Goal: Task Accomplishment & Management: Use online tool/utility

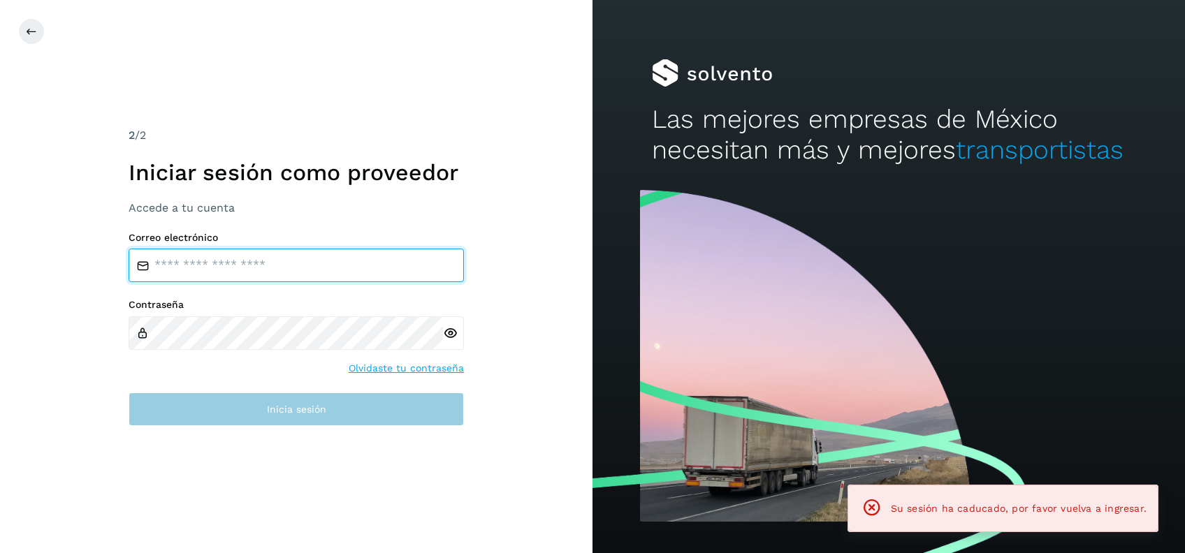
type input "**********"
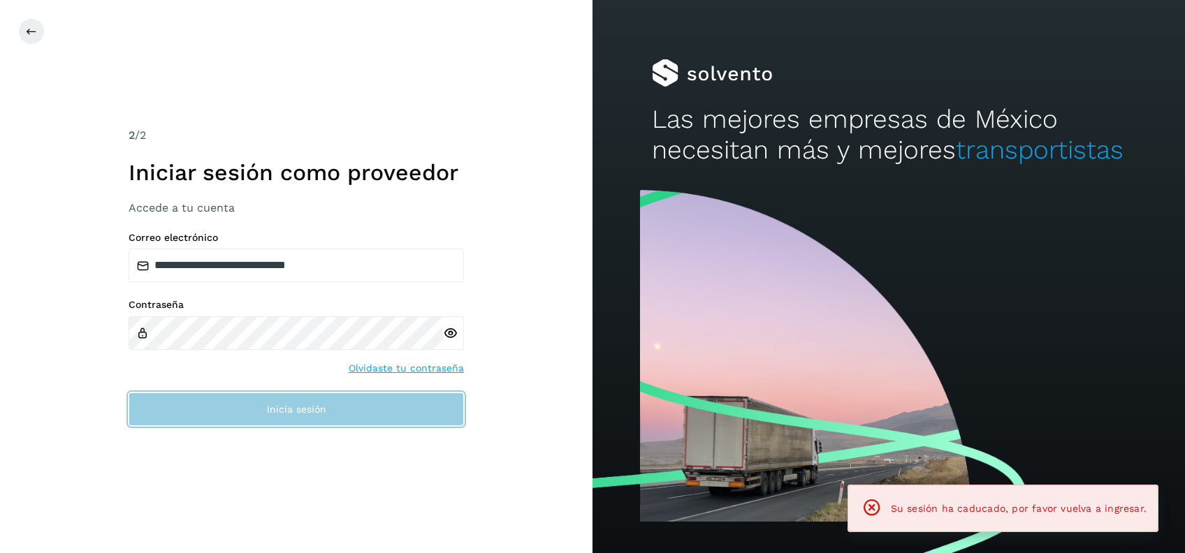
click at [299, 409] on span "Inicia sesión" at bounding box center [296, 410] width 59 height 10
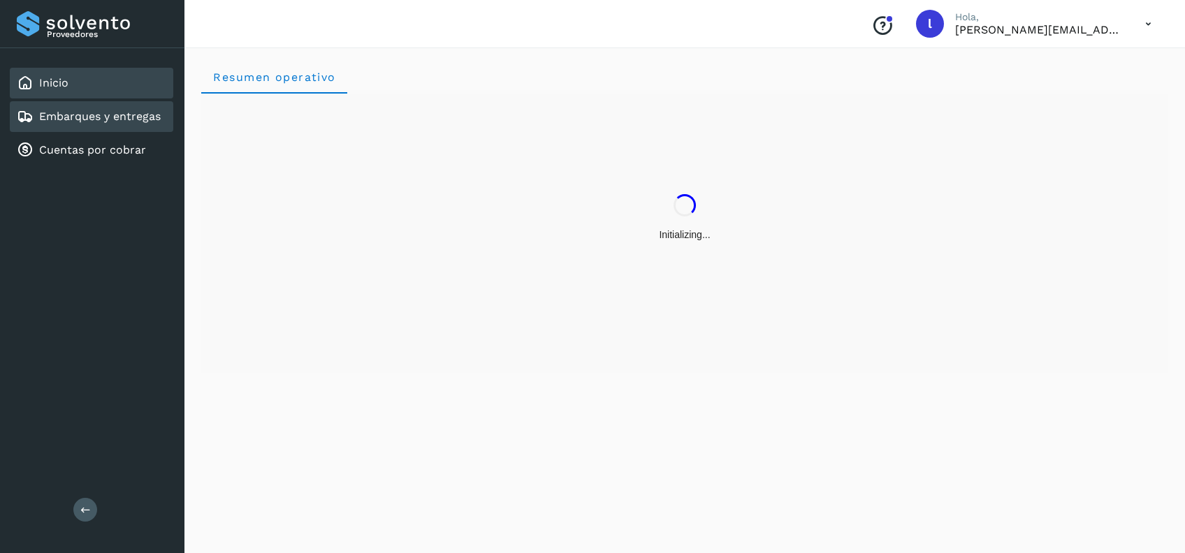
click at [103, 117] on link "Embarques y entregas" at bounding box center [100, 116] width 122 height 13
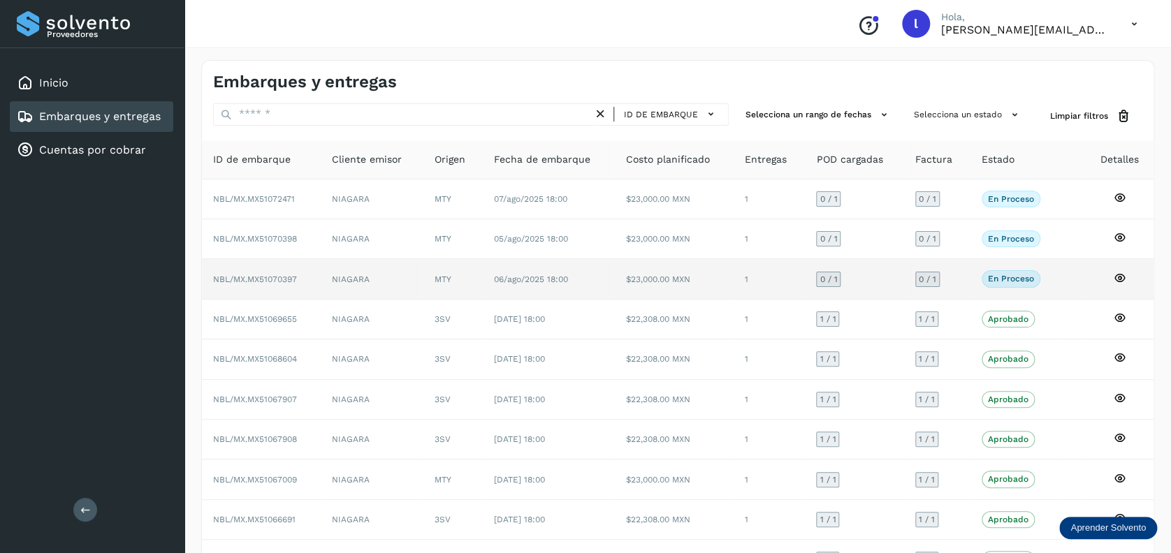
click at [433, 277] on td "MTY" at bounding box center [452, 279] width 59 height 40
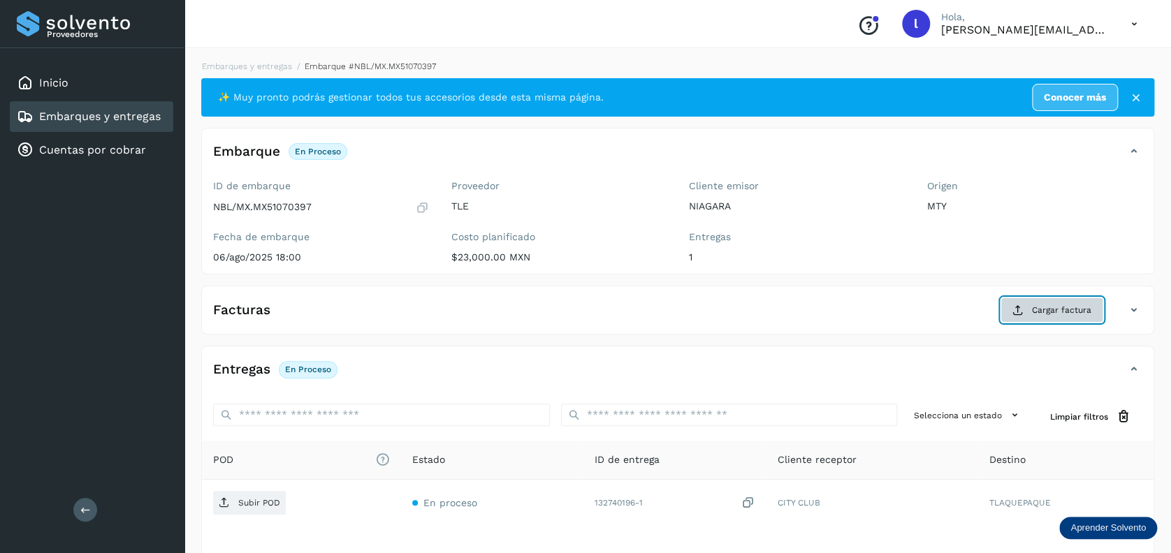
click at [1051, 306] on span "Cargar factura" at bounding box center [1061, 310] width 59 height 13
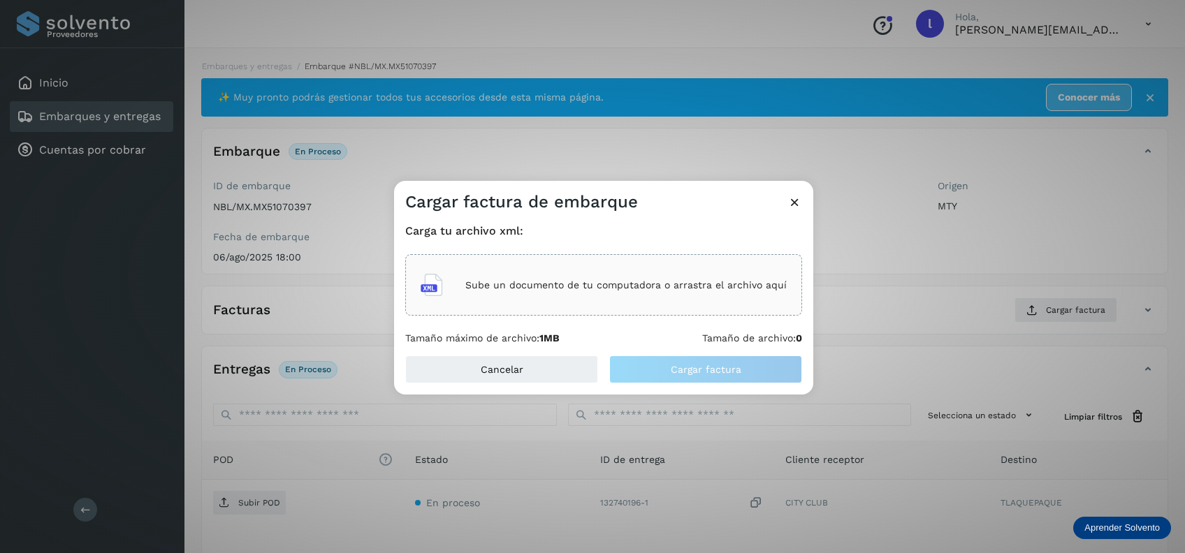
click at [593, 282] on p "Sube un documento de tu computadora o arrastra el archivo aquí" at bounding box center [625, 285] width 321 height 12
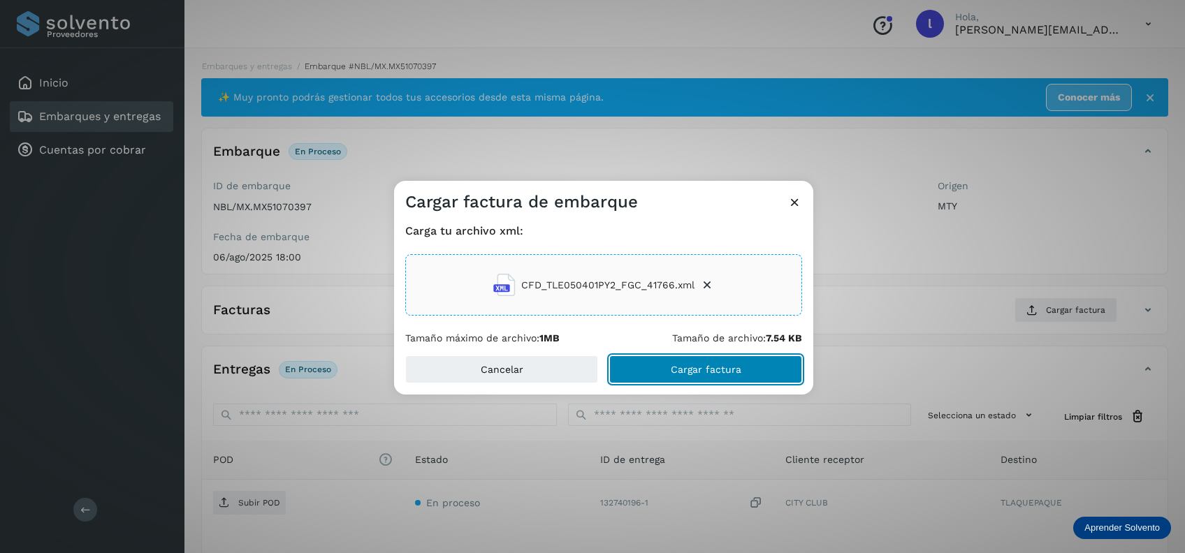
click at [699, 369] on span "Cargar factura" at bounding box center [706, 370] width 71 height 10
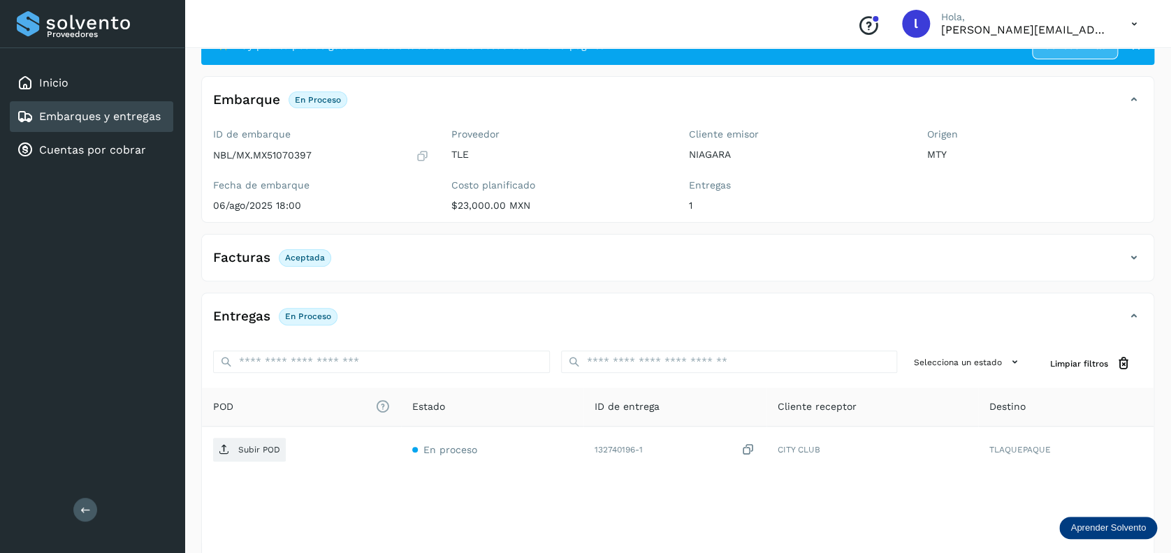
scroll to position [93, 0]
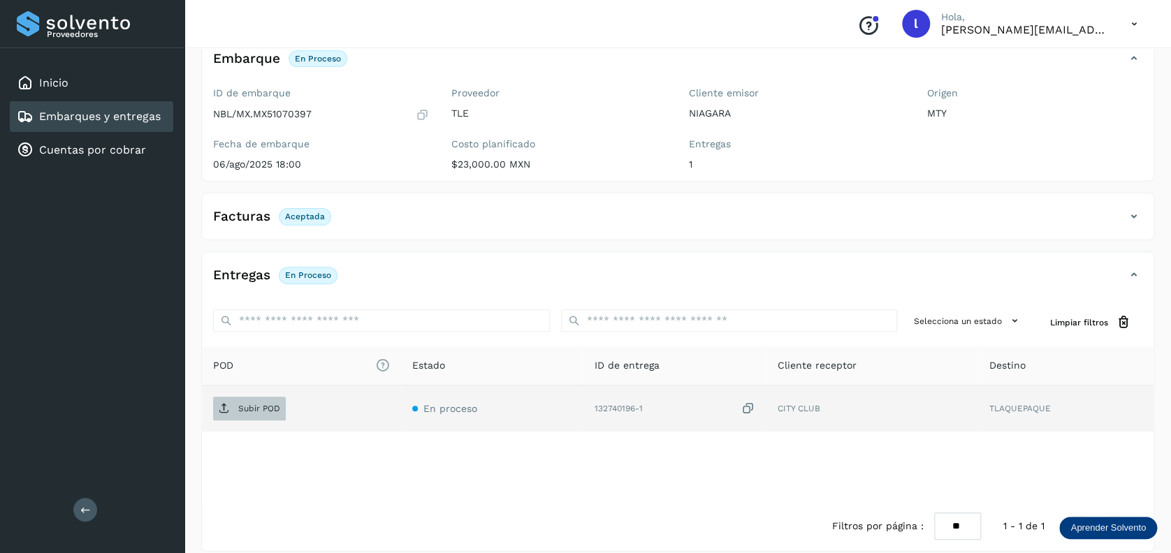
click at [261, 413] on p "Subir POD" at bounding box center [259, 409] width 42 height 10
click at [95, 112] on link "Embarques y entregas" at bounding box center [100, 116] width 122 height 13
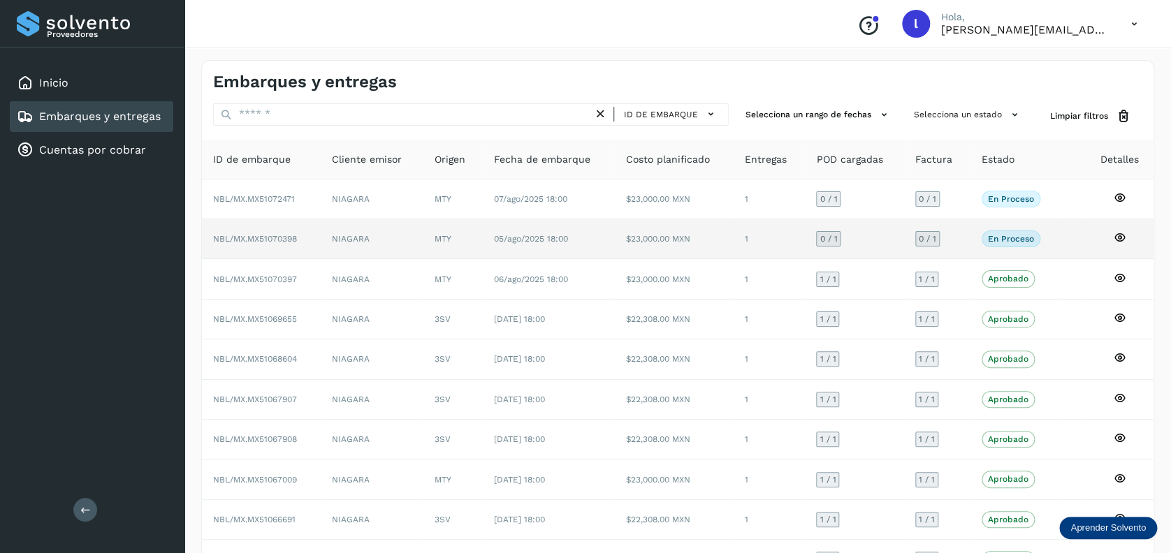
click at [472, 243] on td "MTY" at bounding box center [452, 239] width 59 height 40
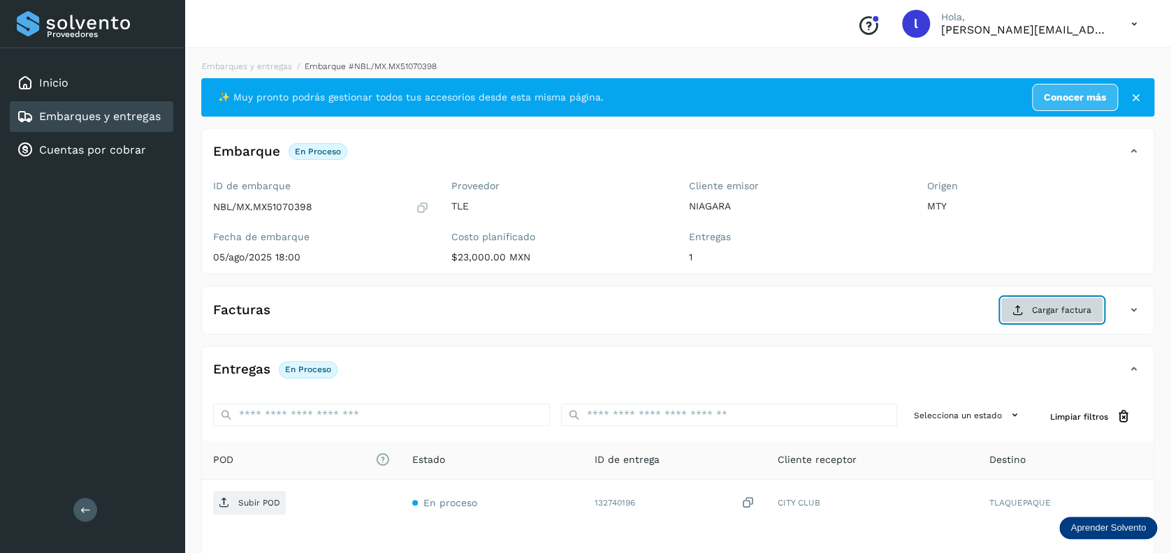
click at [1038, 307] on span "Cargar factura" at bounding box center [1061, 310] width 59 height 13
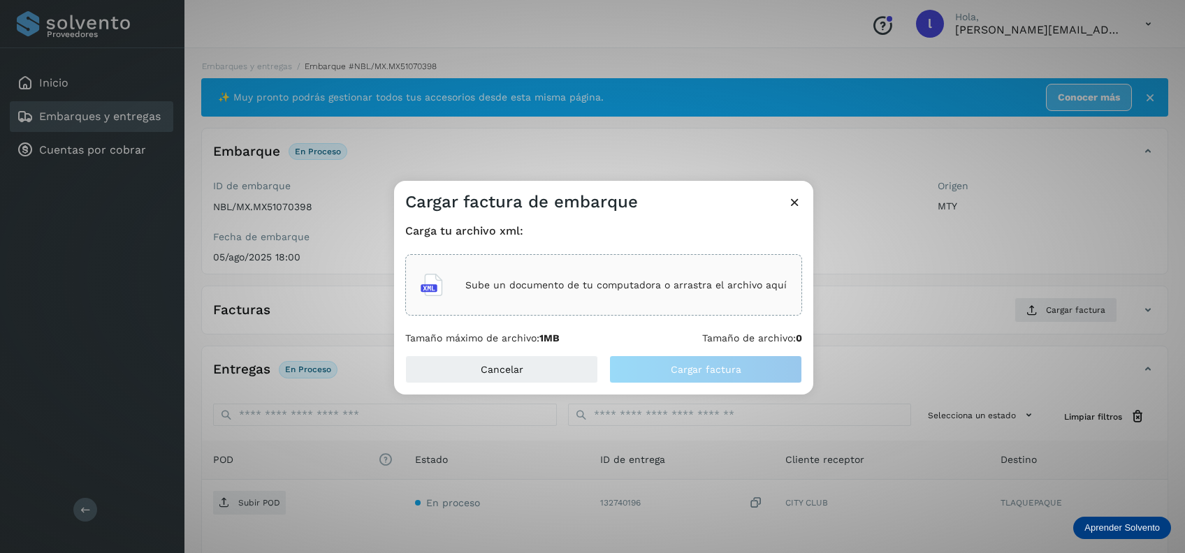
click at [597, 283] on p "Sube un documento de tu computadora o arrastra el archivo aquí" at bounding box center [625, 285] width 321 height 12
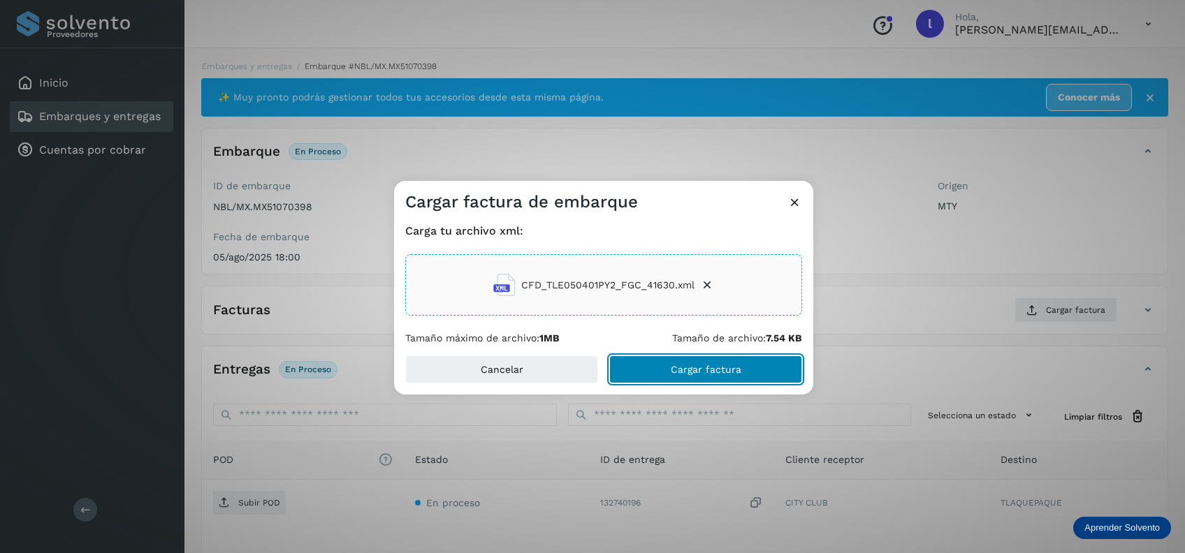
click at [687, 372] on span "Cargar factura" at bounding box center [706, 370] width 71 height 10
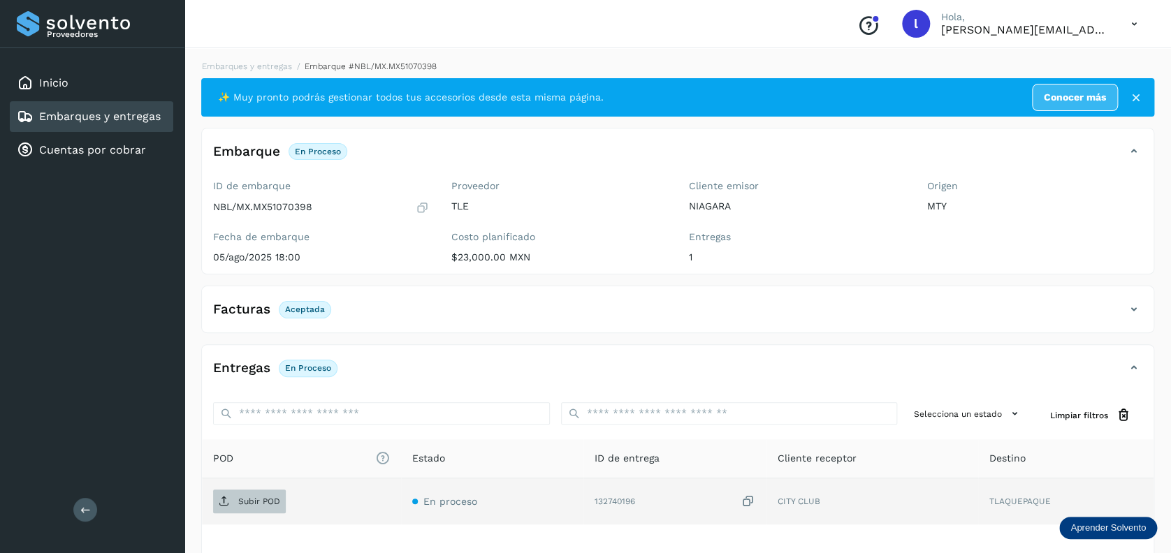
click at [260, 502] on p "Subir POD" at bounding box center [259, 502] width 42 height 10
click at [68, 117] on link "Embarques y entregas" at bounding box center [100, 116] width 122 height 13
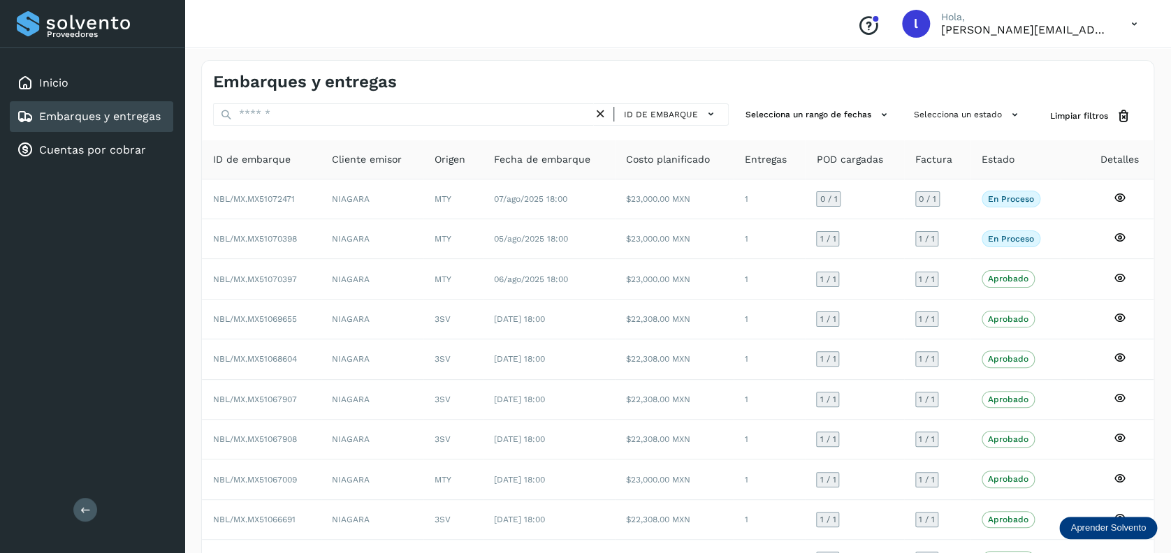
click at [136, 122] on link "Embarques y entregas" at bounding box center [100, 116] width 122 height 13
click at [100, 147] on link "Cuentas por cobrar" at bounding box center [92, 149] width 107 height 13
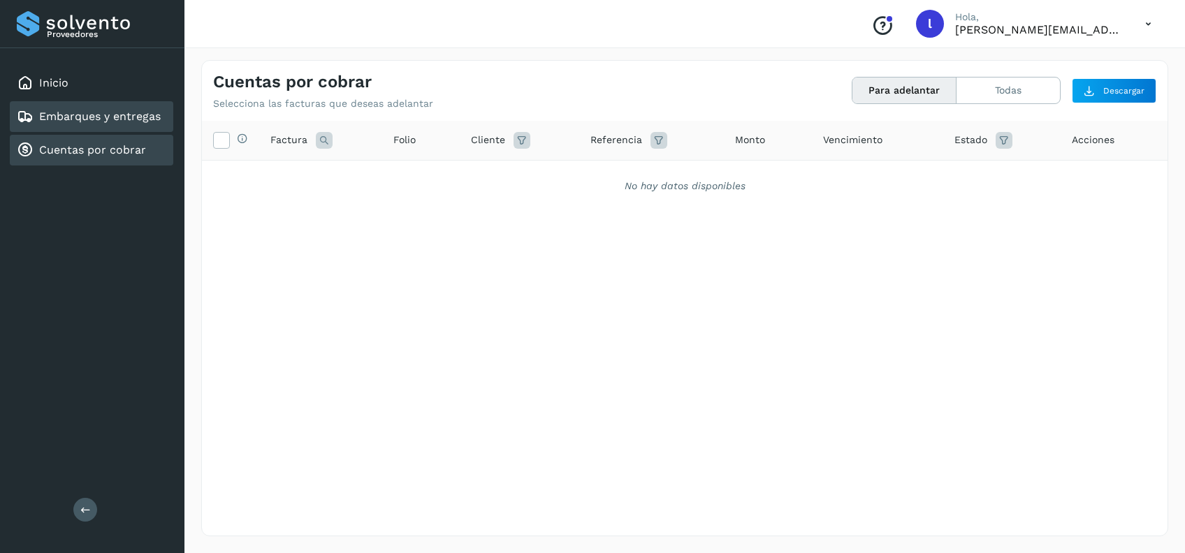
click at [108, 124] on div "Embarques y entregas" at bounding box center [89, 116] width 144 height 17
